Goal: Task Accomplishment & Management: Use online tool/utility

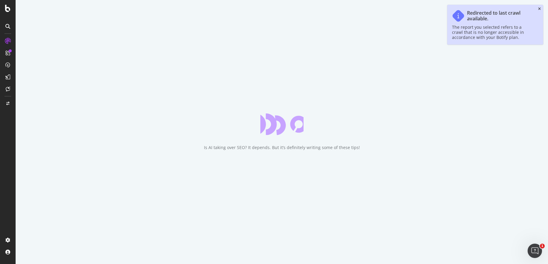
click at [539, 10] on icon "close toast" at bounding box center [539, 9] width 3 height 4
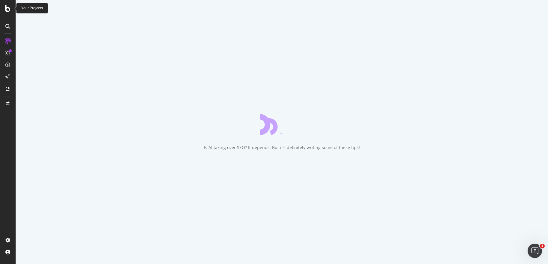
click at [10, 10] on icon at bounding box center [7, 8] width 5 height 7
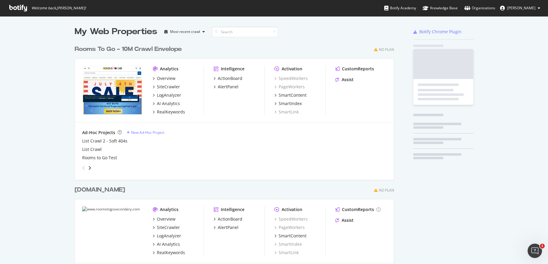
scroll to position [326, 320]
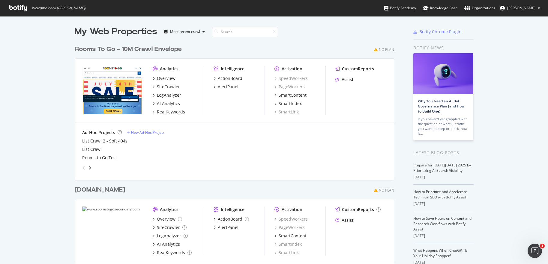
click at [374, 51] on icon "grid" at bounding box center [376, 50] width 4 height 4
click at [153, 87] on div "SiteCrawler" at bounding box center [166, 87] width 27 height 6
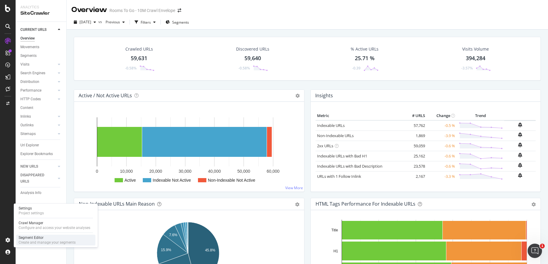
click at [25, 240] on div "Segment Editor" at bounding box center [47, 238] width 57 height 5
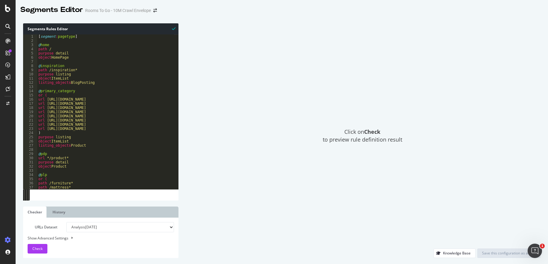
click at [88, 82] on div "[ segment : pagetype ] @ home path / purpose detail object HomePage @ inspirati…" at bounding box center [131, 113] width 188 height 159
click at [86, 96] on div "[ segment : pagetype ] @ home path / purpose detail object HomePage @ inspirati…" at bounding box center [131, 113] width 188 height 159
type textarea "or ("
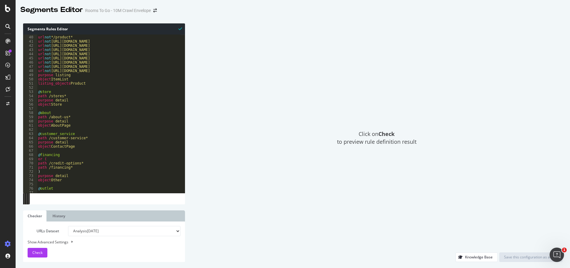
scroll to position [217, 0]
